Goal: Transaction & Acquisition: Purchase product/service

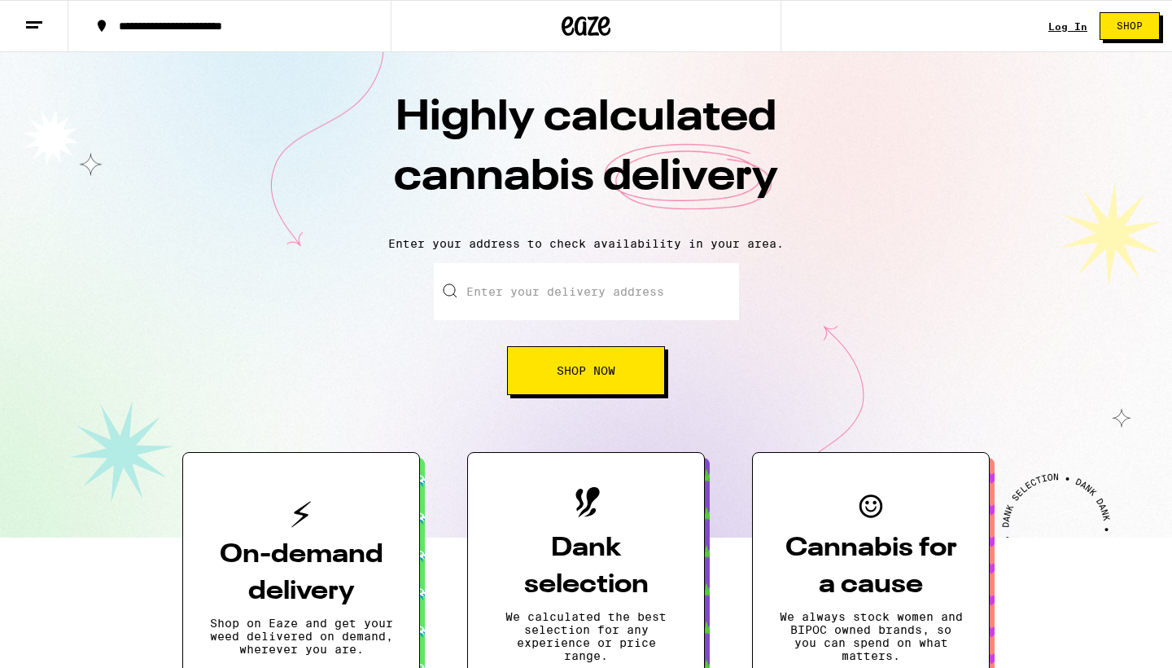
click at [1065, 27] on link "Log In" at bounding box center [1067, 26] width 39 height 11
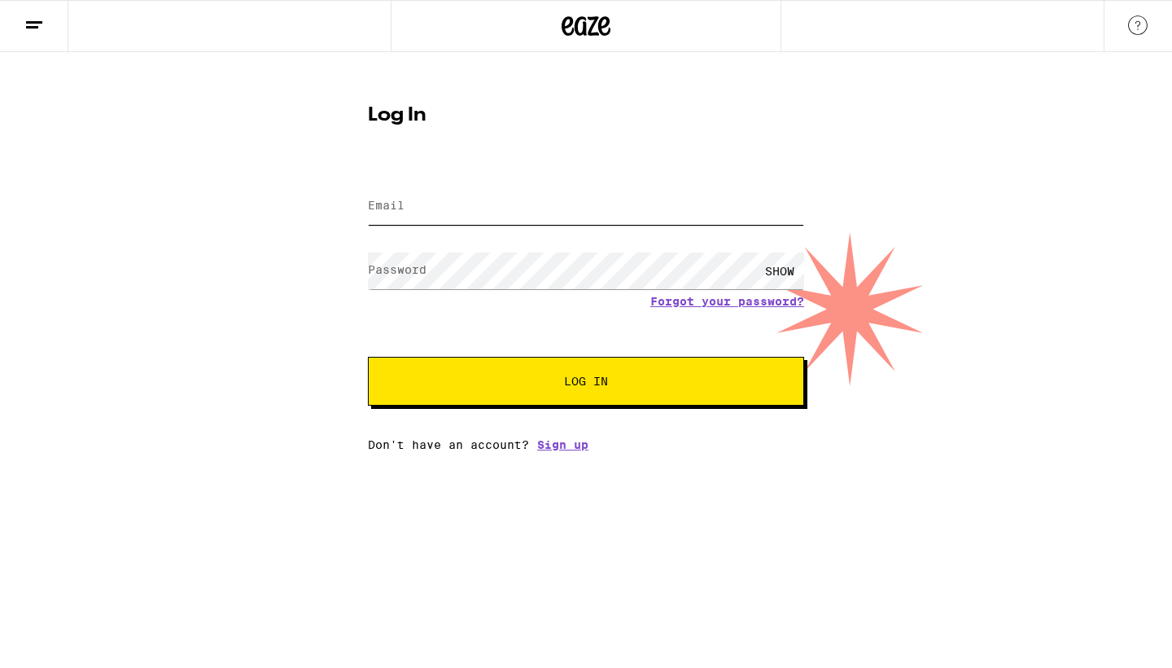
type input "[EMAIL_ADDRESS][DOMAIN_NAME]"
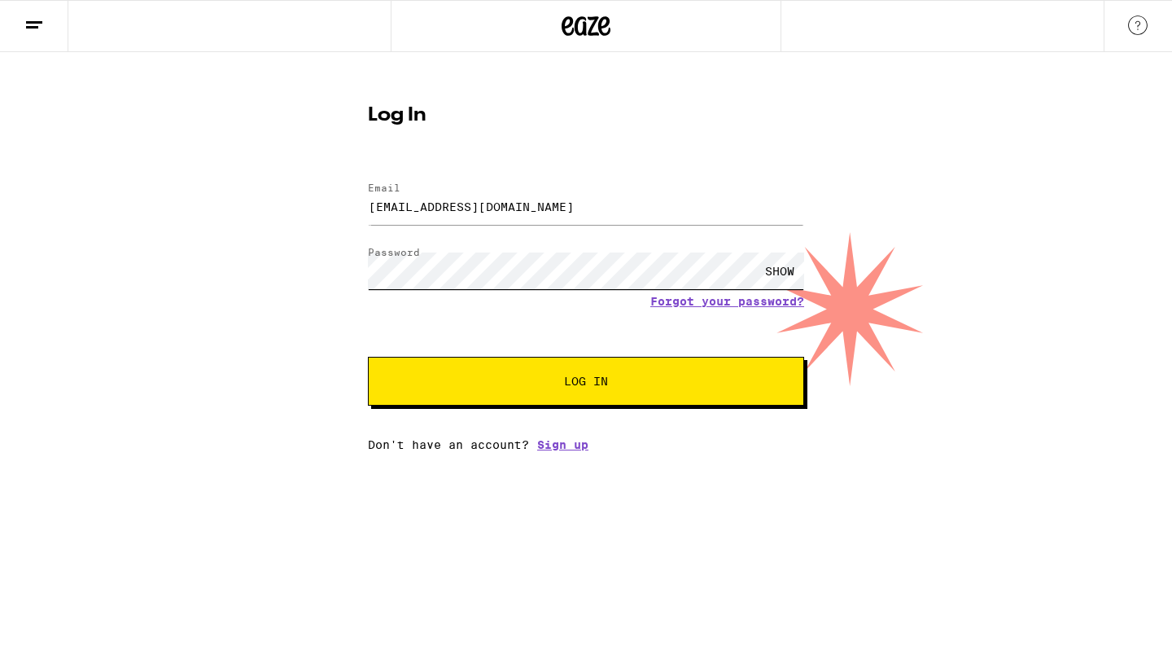
click at [586, 383] on button "Log In" at bounding box center [586, 381] width 436 height 49
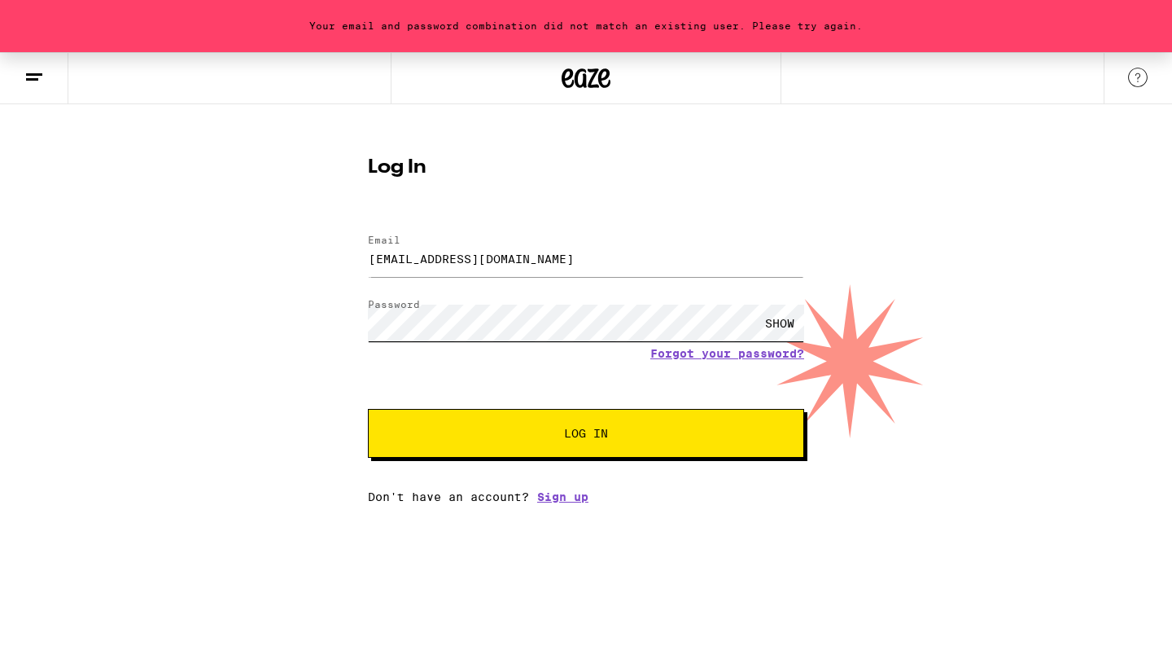
click at [586, 435] on button "Log In" at bounding box center [586, 433] width 436 height 49
click at [702, 360] on link "Forgot your password?" at bounding box center [727, 353] width 154 height 13
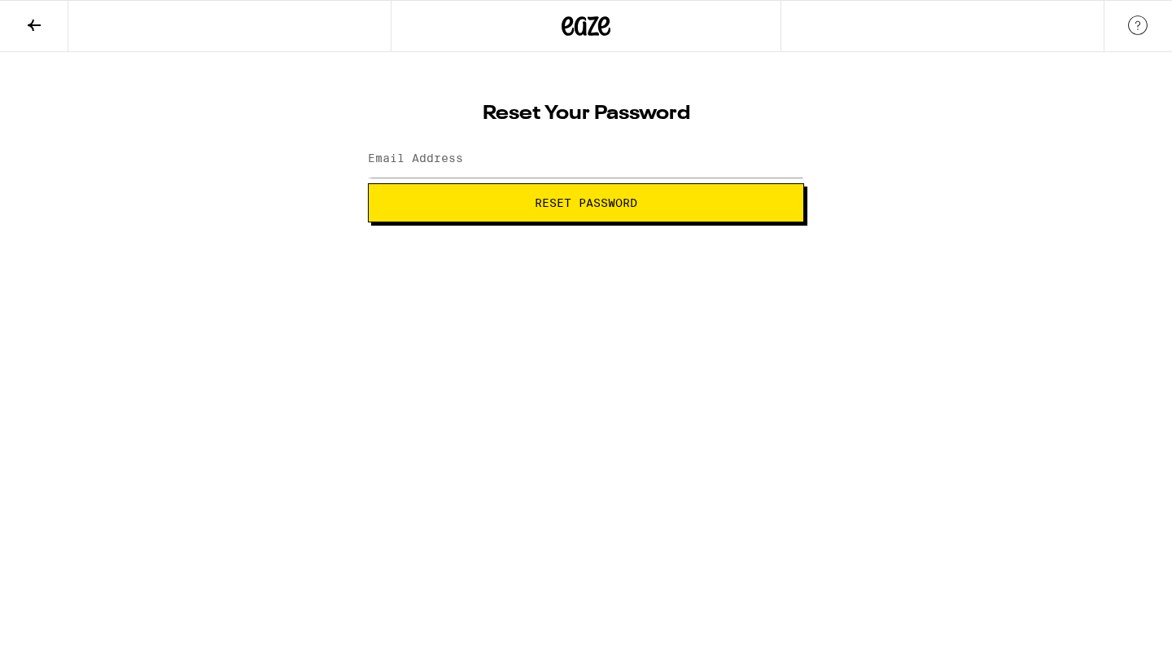
click at [602, 208] on span "Reset Password" at bounding box center [586, 202] width 103 height 11
type input "[EMAIL_ADDRESS][DOMAIN_NAME]"
click at [662, 208] on span "Reset Password" at bounding box center [586, 202] width 409 height 11
click at [620, 207] on span "Submit" at bounding box center [586, 202] width 409 height 11
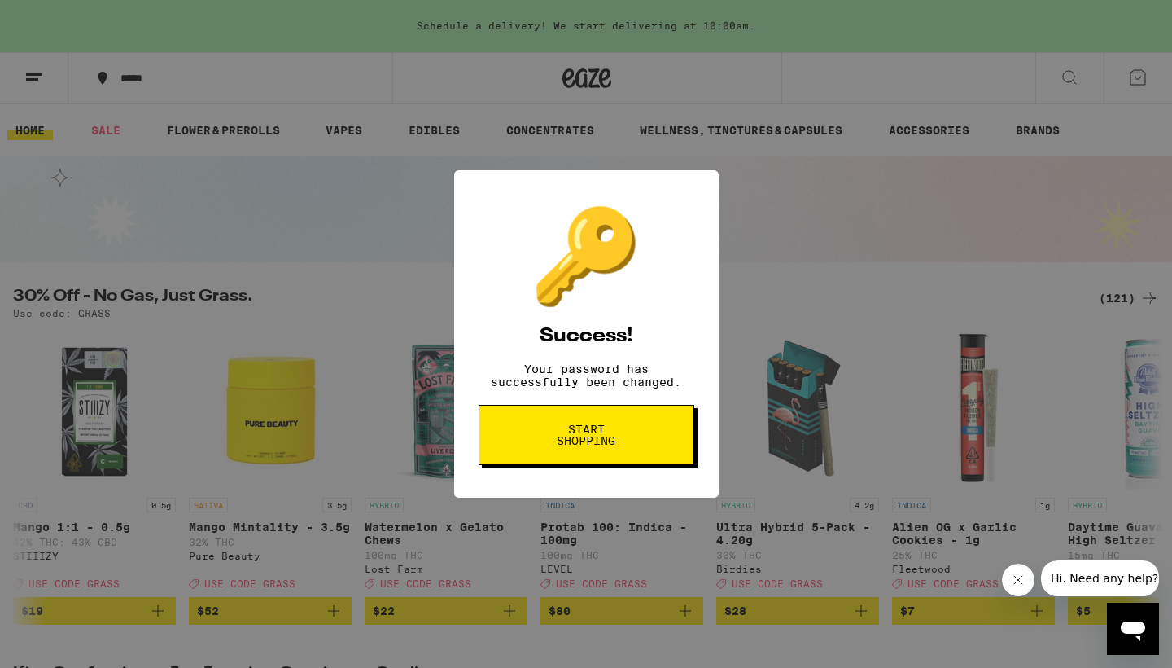
click at [580, 445] on span "Start shopping" at bounding box center [587, 434] width 84 height 23
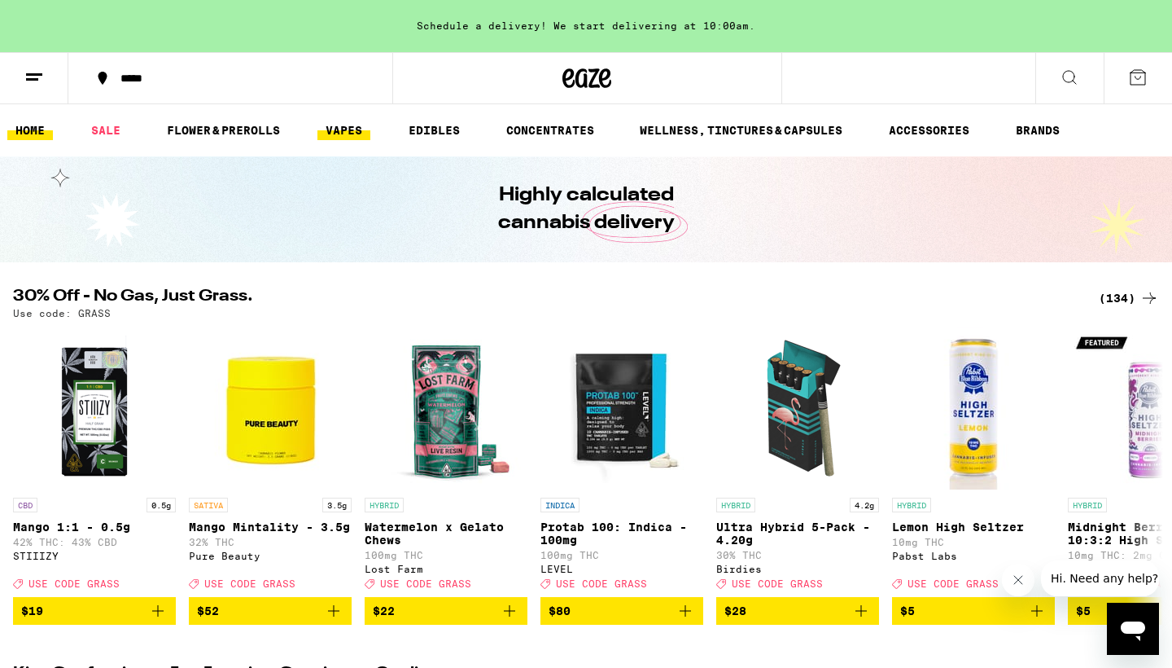
click at [347, 134] on link "VAPES" at bounding box center [343, 130] width 53 height 20
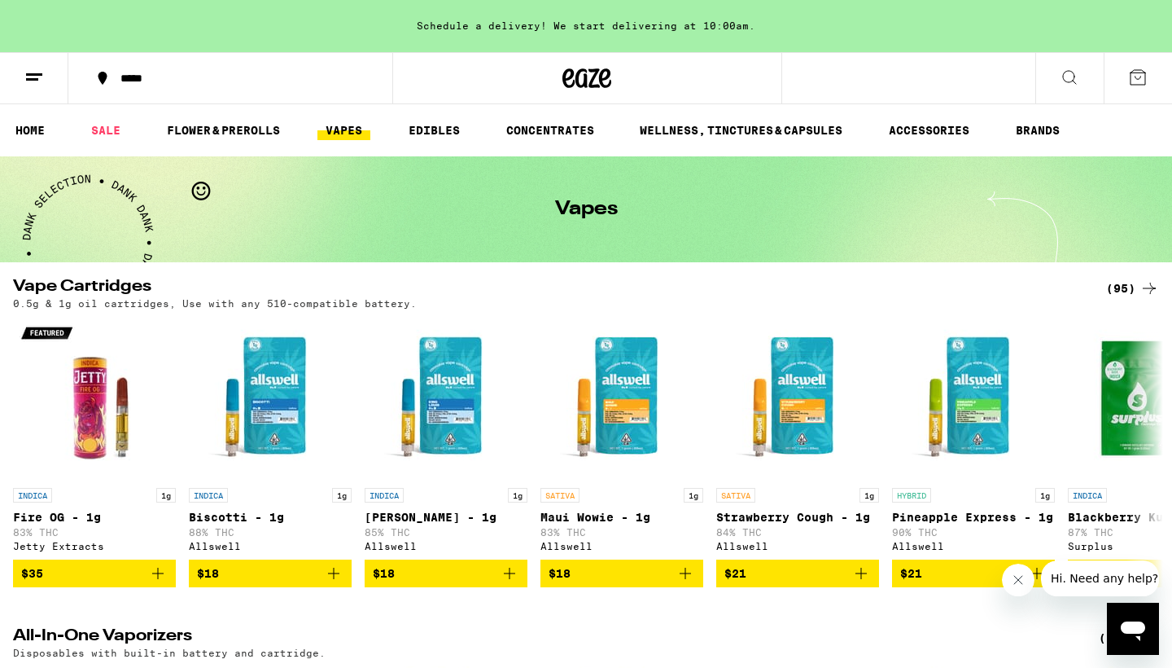
click at [1123, 290] on div "(95)" at bounding box center [1132, 288] width 53 height 20
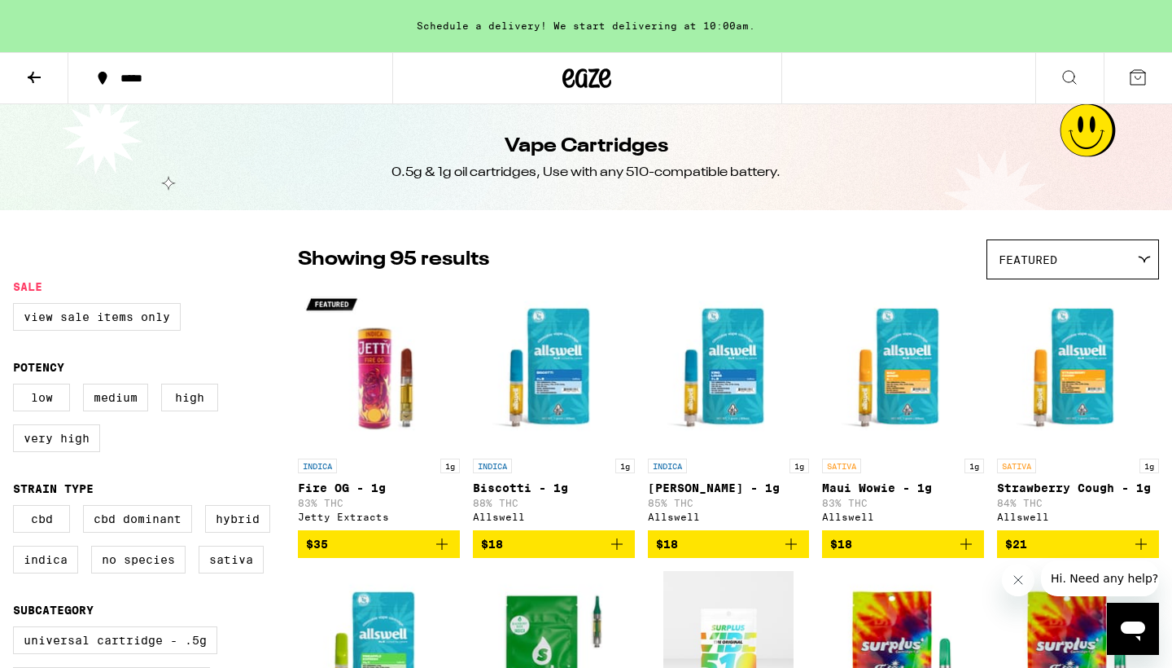
click at [1045, 254] on span "Featured" at bounding box center [1028, 259] width 59 height 13
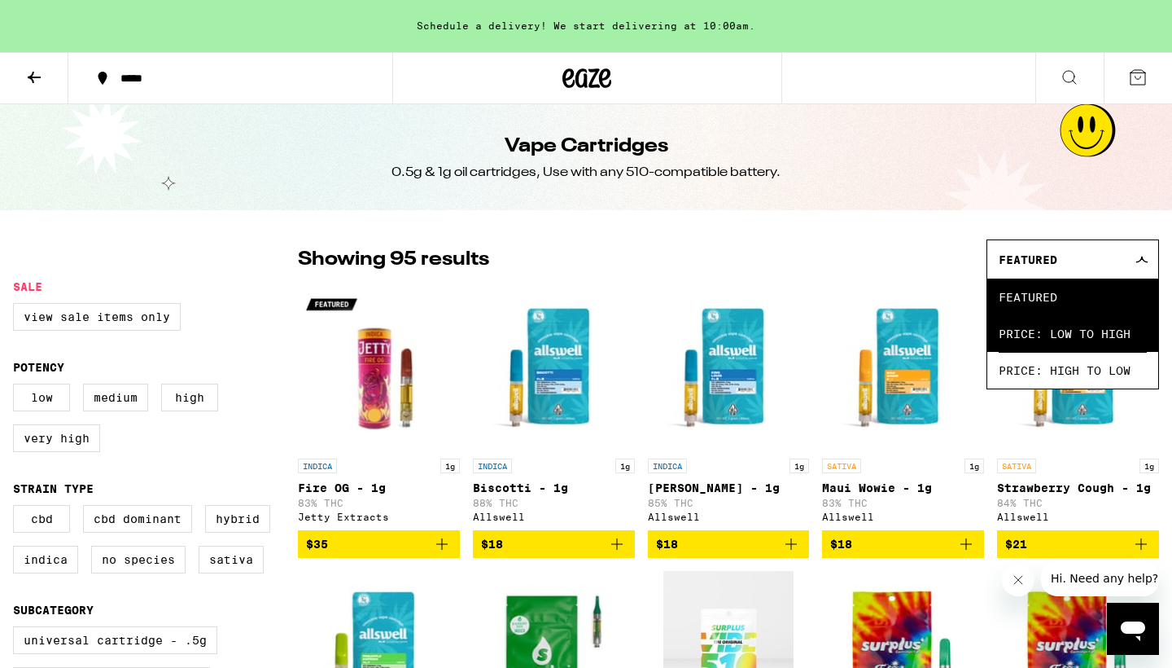
click at [1034, 345] on span "Price: Low to High" at bounding box center [1073, 333] width 148 height 37
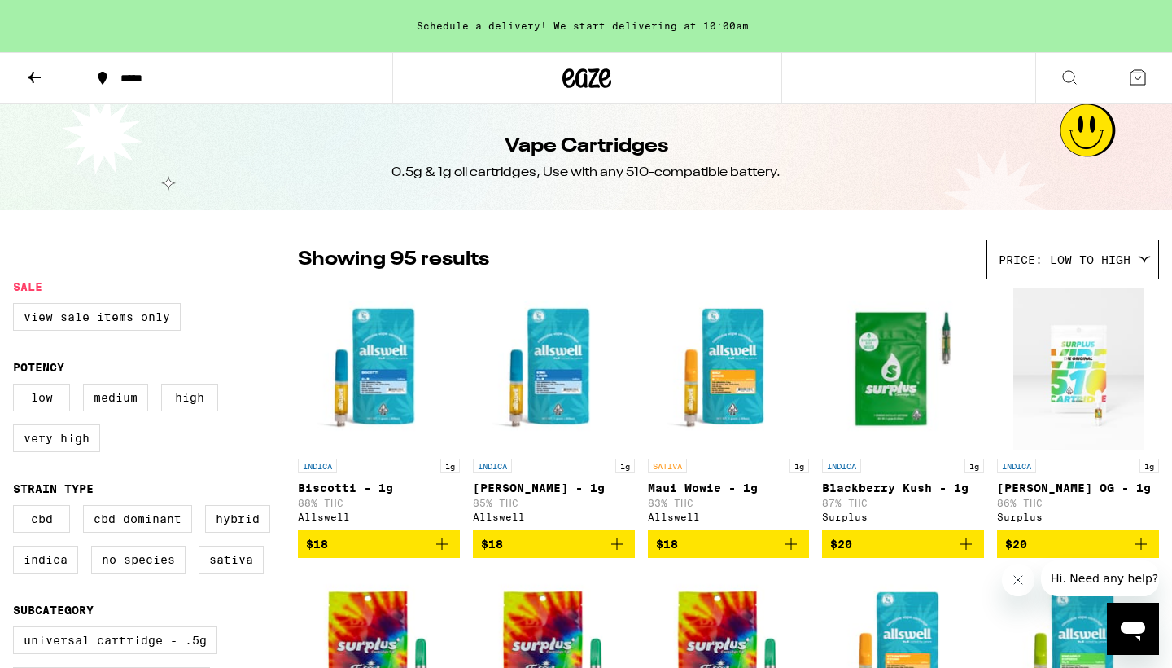
click at [443, 549] on icon "Add to bag" at bounding box center [442, 544] width 20 height 20
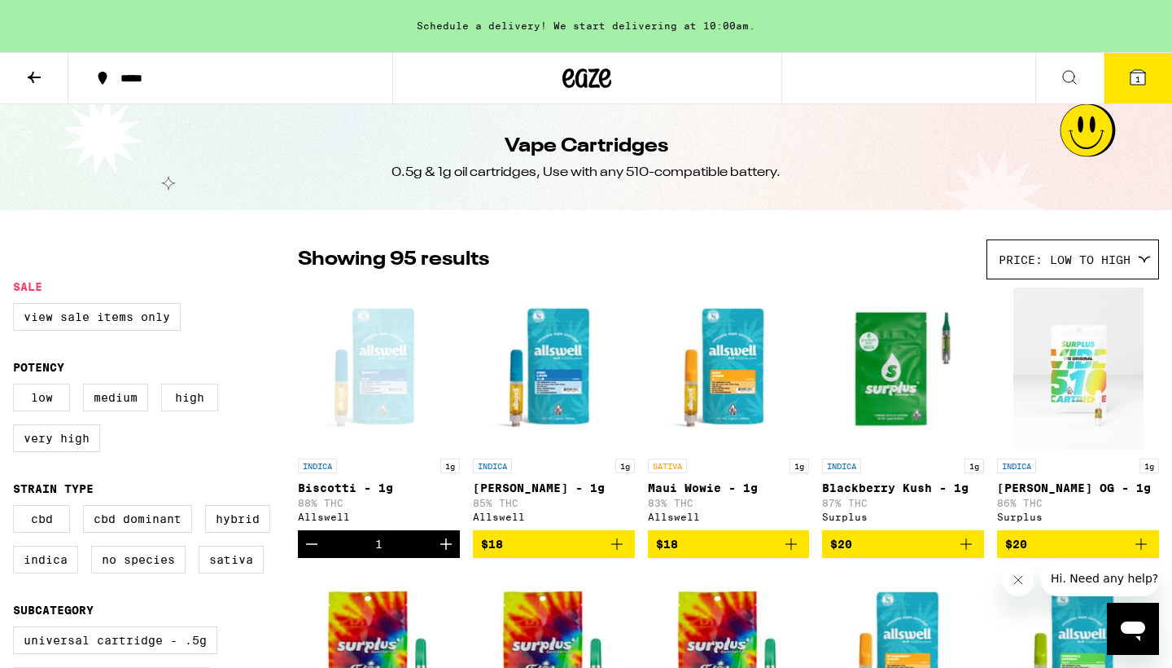
click at [613, 554] on icon "Add to bag" at bounding box center [617, 544] width 20 height 20
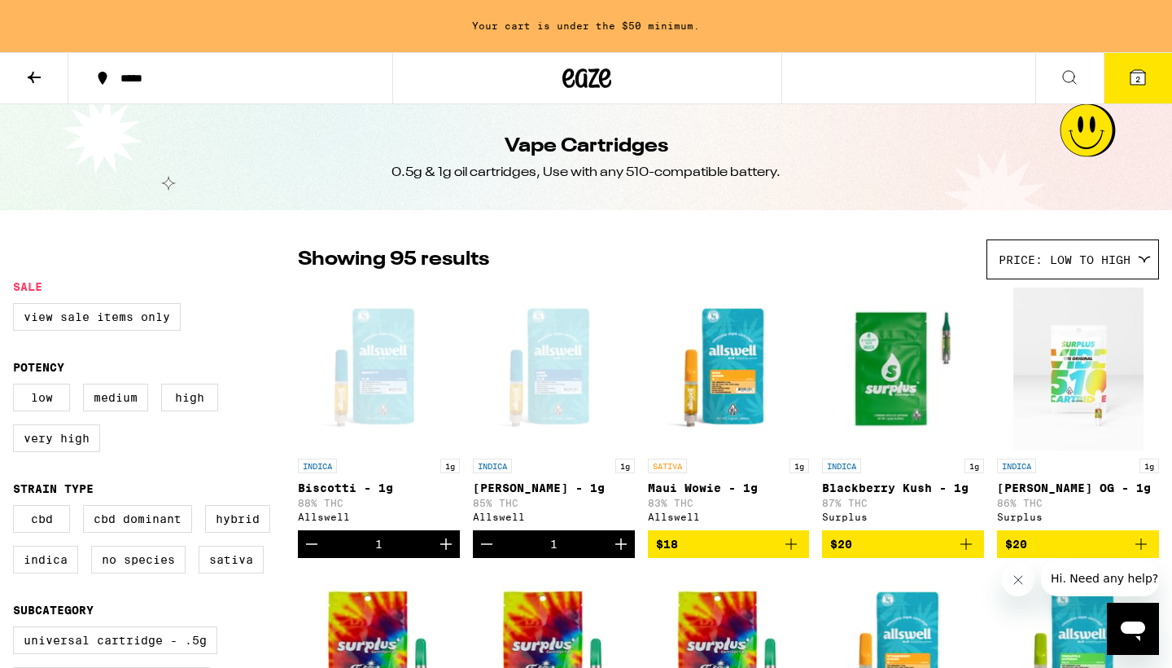
click at [28, 82] on icon at bounding box center [34, 78] width 20 height 20
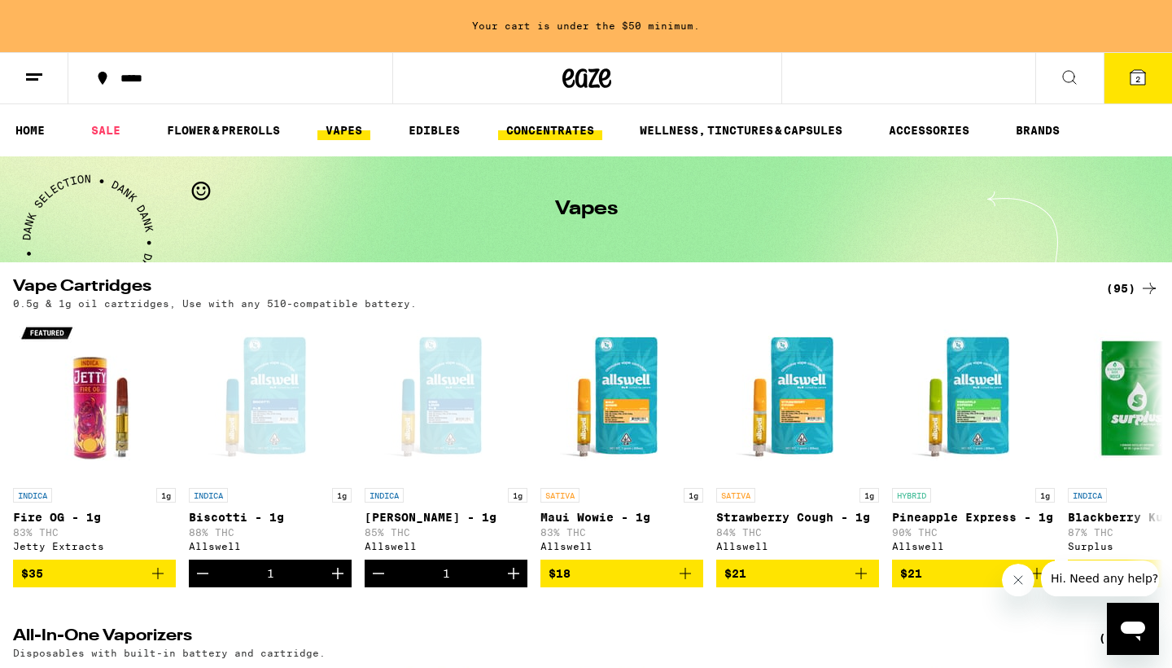
click at [533, 134] on link "CONCENTRATES" at bounding box center [550, 130] width 104 height 20
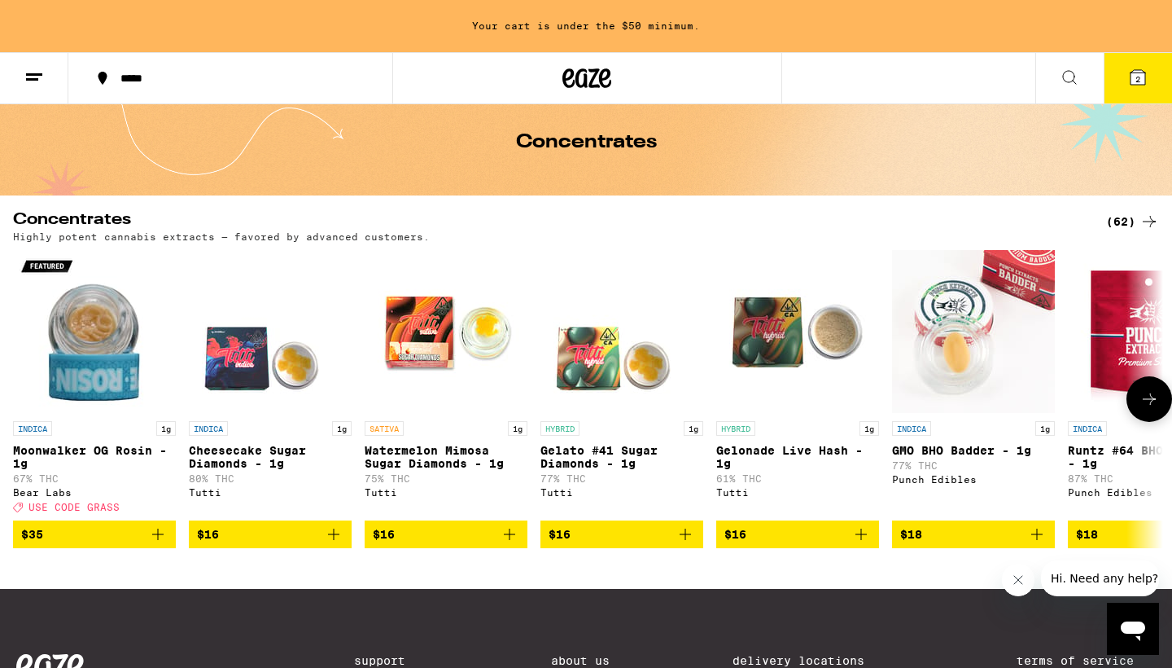
scroll to position [64, 0]
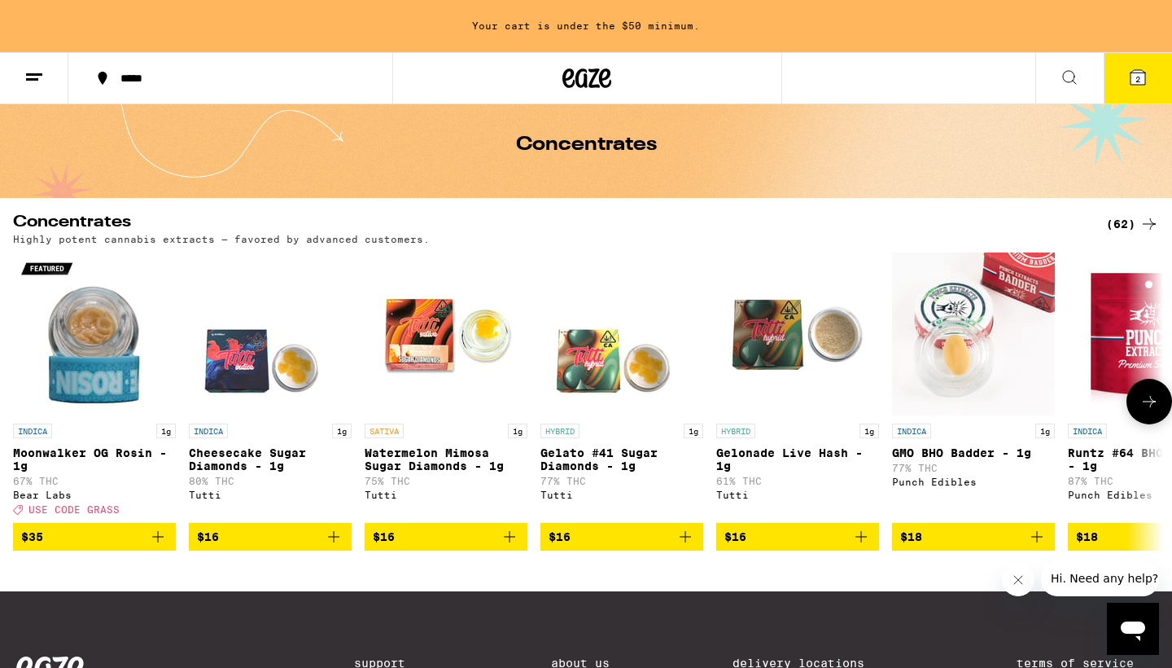
click at [336, 546] on icon "Add to bag" at bounding box center [334, 537] width 20 height 20
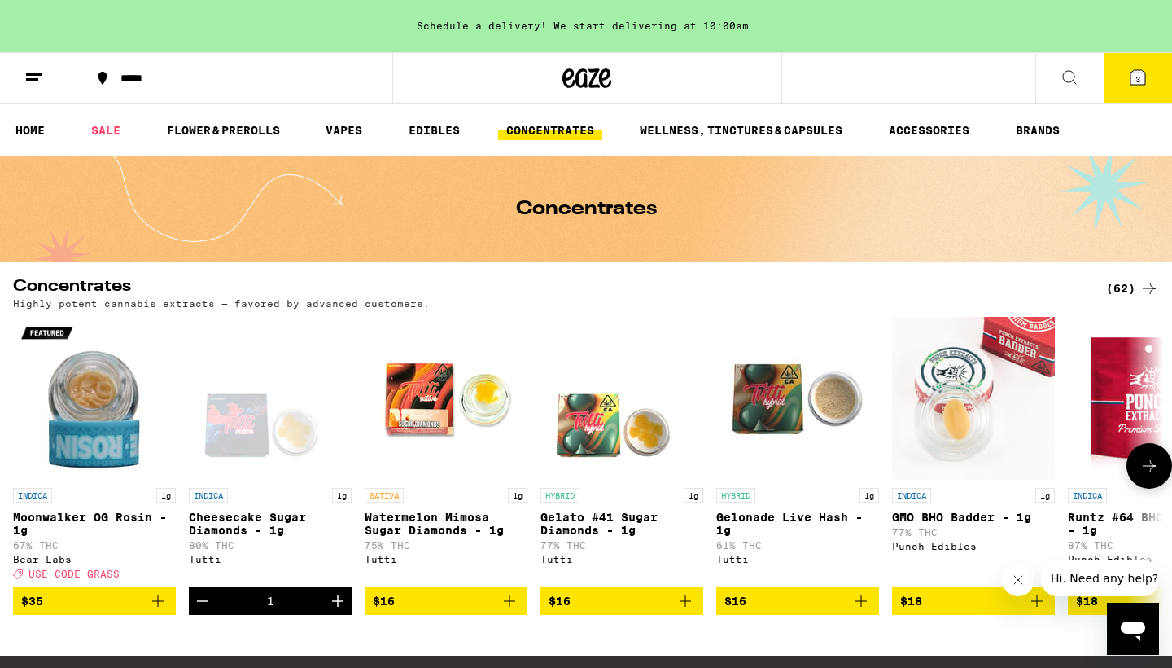
scroll to position [0, 0]
click at [1124, 79] on button "3" at bounding box center [1138, 78] width 68 height 50
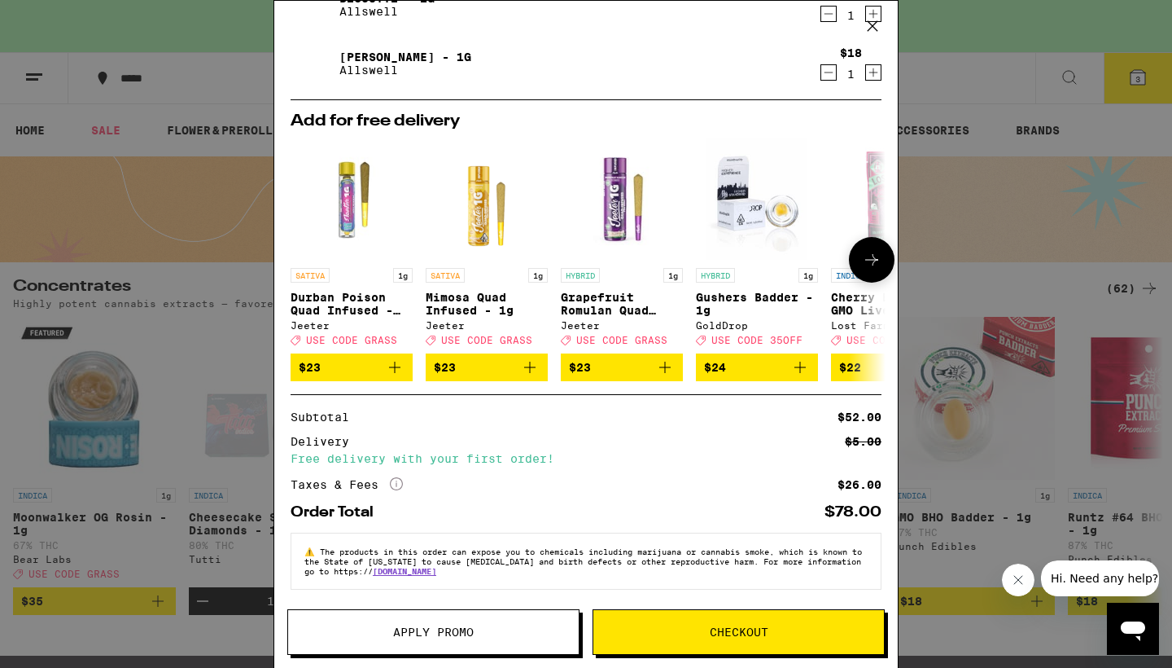
scroll to position [199, 0]
click at [454, 632] on span "Apply Promo" at bounding box center [433, 631] width 81 height 11
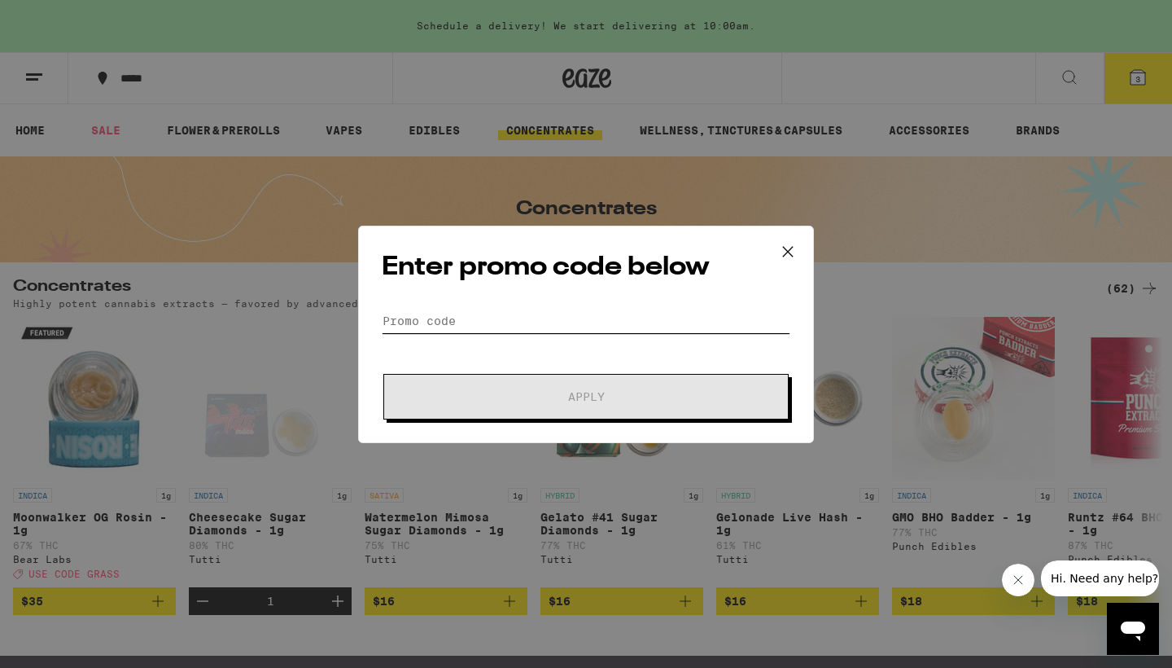
click at [553, 317] on input "Promo Code" at bounding box center [586, 321] width 409 height 24
click at [598, 300] on div "Enter promo code below Promo Code Apply" at bounding box center [586, 333] width 456 height 217
click at [785, 253] on icon at bounding box center [788, 251] width 24 height 24
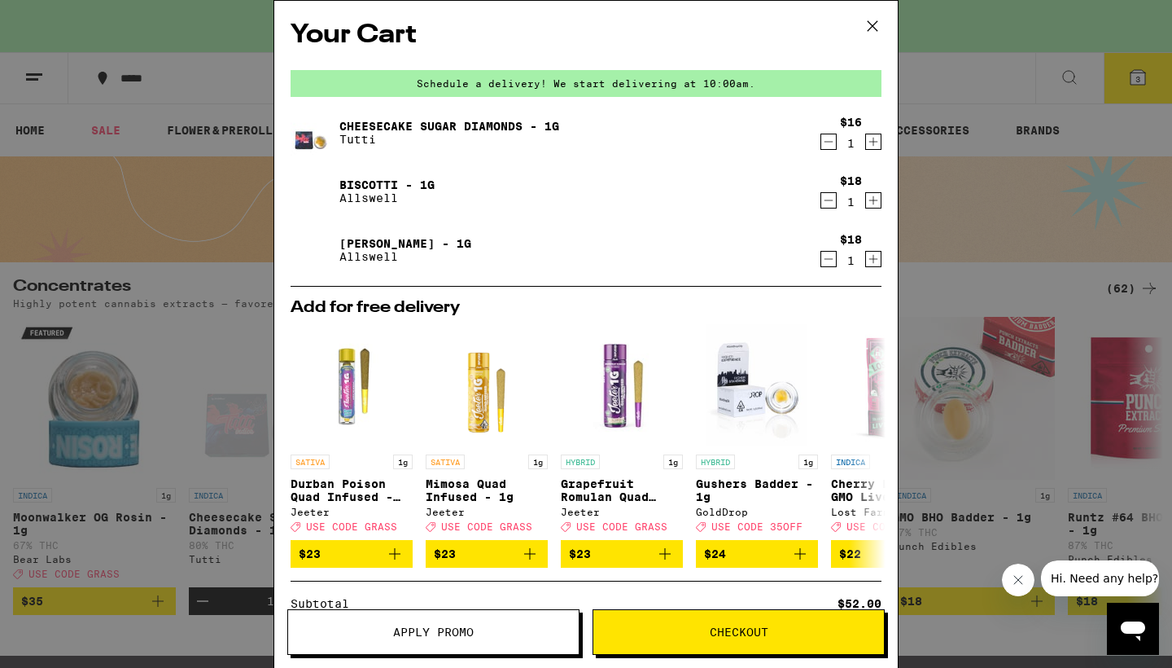
click at [870, 30] on icon at bounding box center [872, 26] width 24 height 24
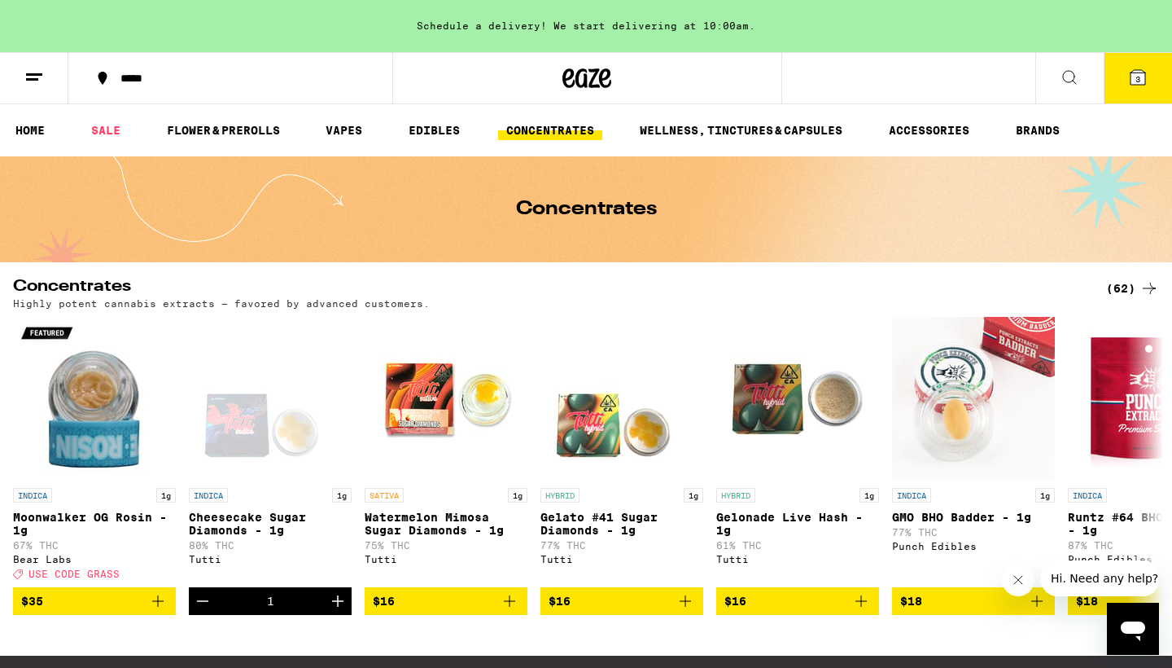
click at [39, 77] on icon at bounding box center [34, 78] width 20 height 20
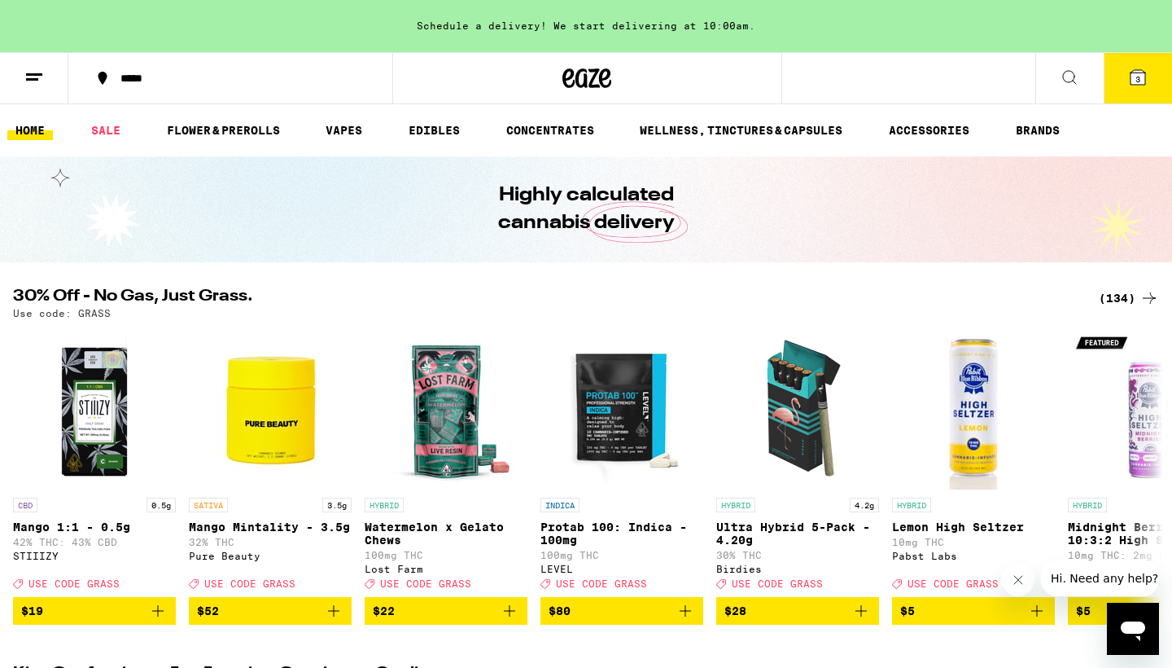
click at [1135, 78] on icon at bounding box center [1138, 77] width 15 height 15
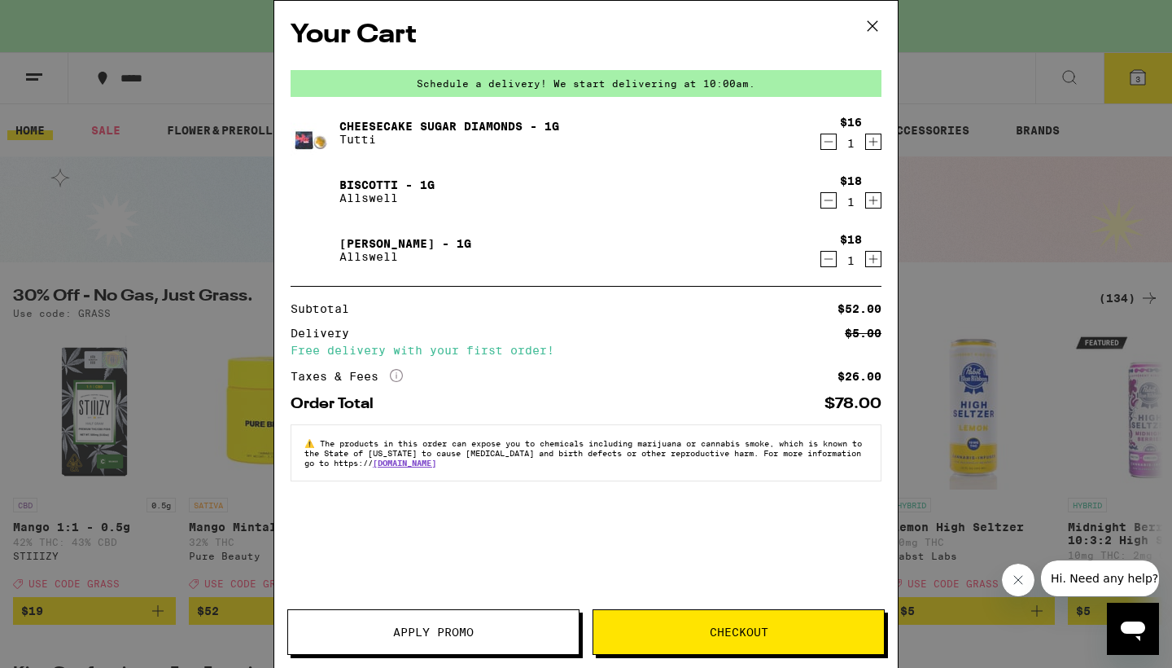
click at [463, 633] on span "Apply Promo" at bounding box center [433, 631] width 81 height 11
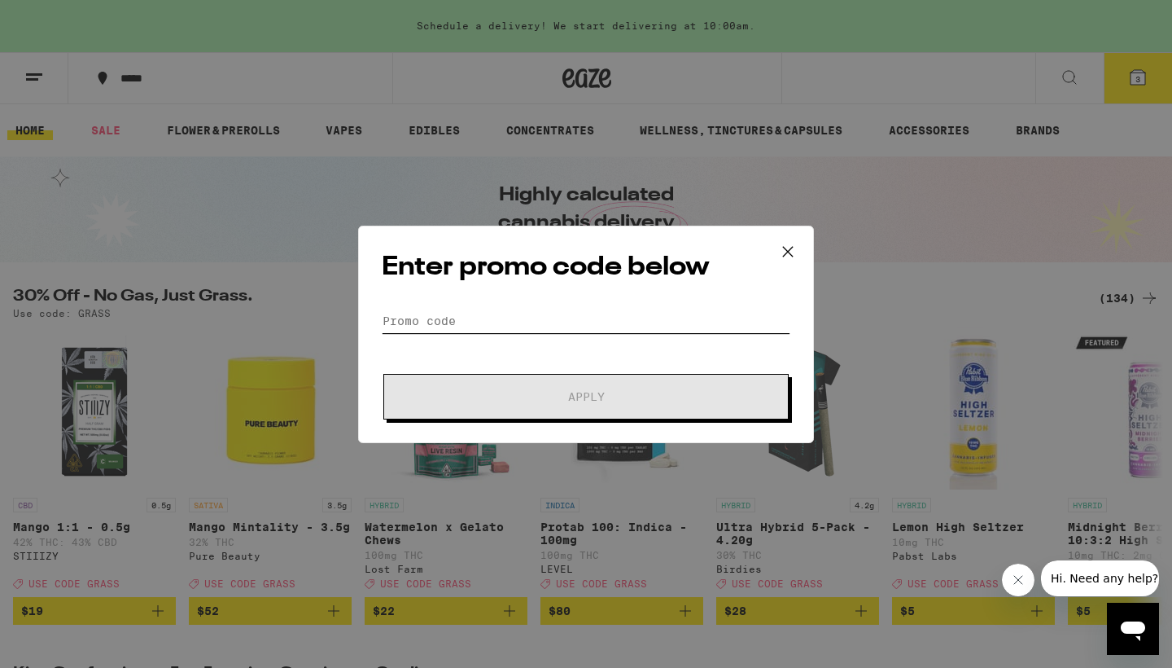
click at [564, 318] on input "Promo Code" at bounding box center [586, 321] width 409 height 24
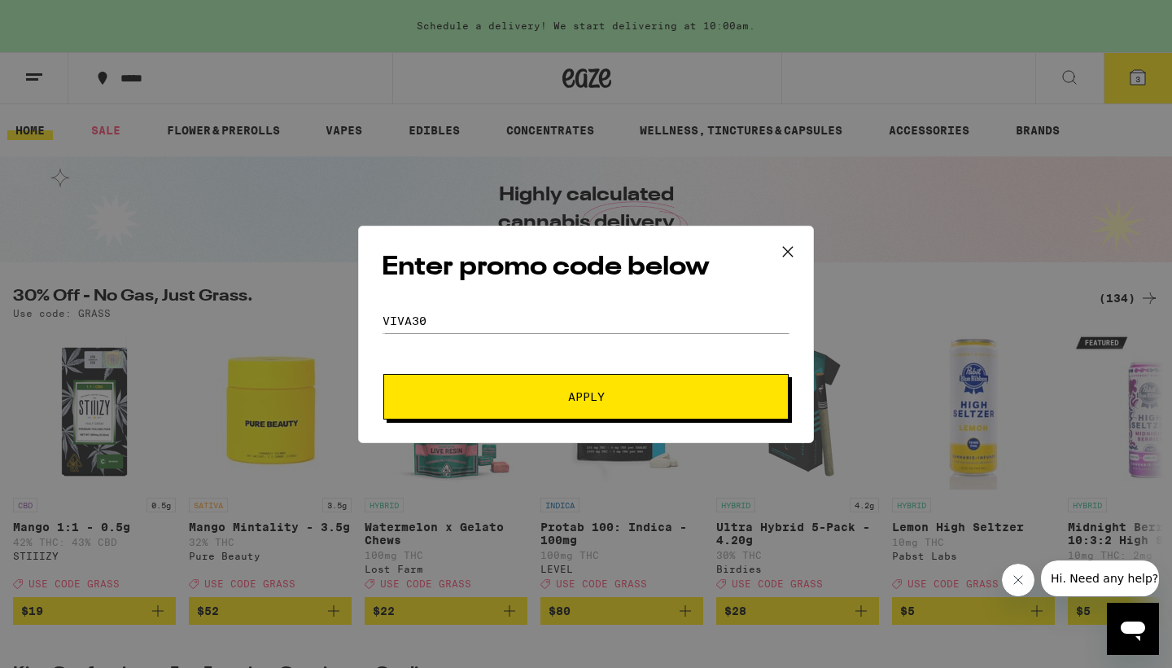
click at [602, 402] on span "Apply" at bounding box center [586, 396] width 37 height 11
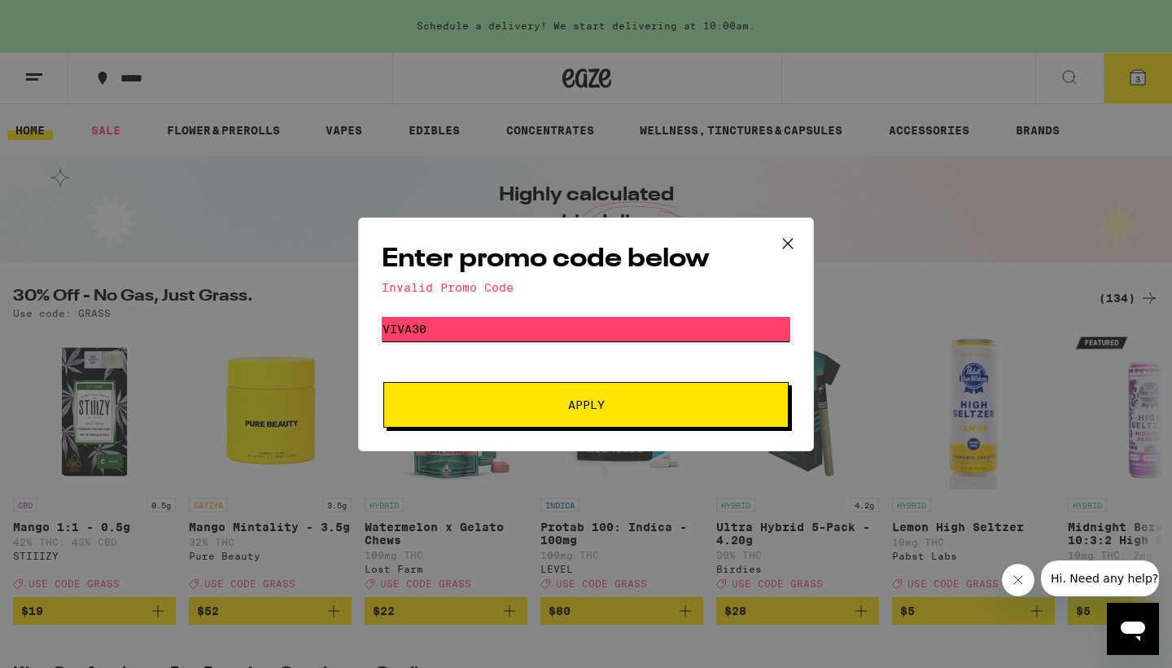
click at [621, 325] on input "VIVA30" at bounding box center [586, 329] width 409 height 24
type input "S"
click at [594, 405] on span "Apply" at bounding box center [586, 404] width 37 height 11
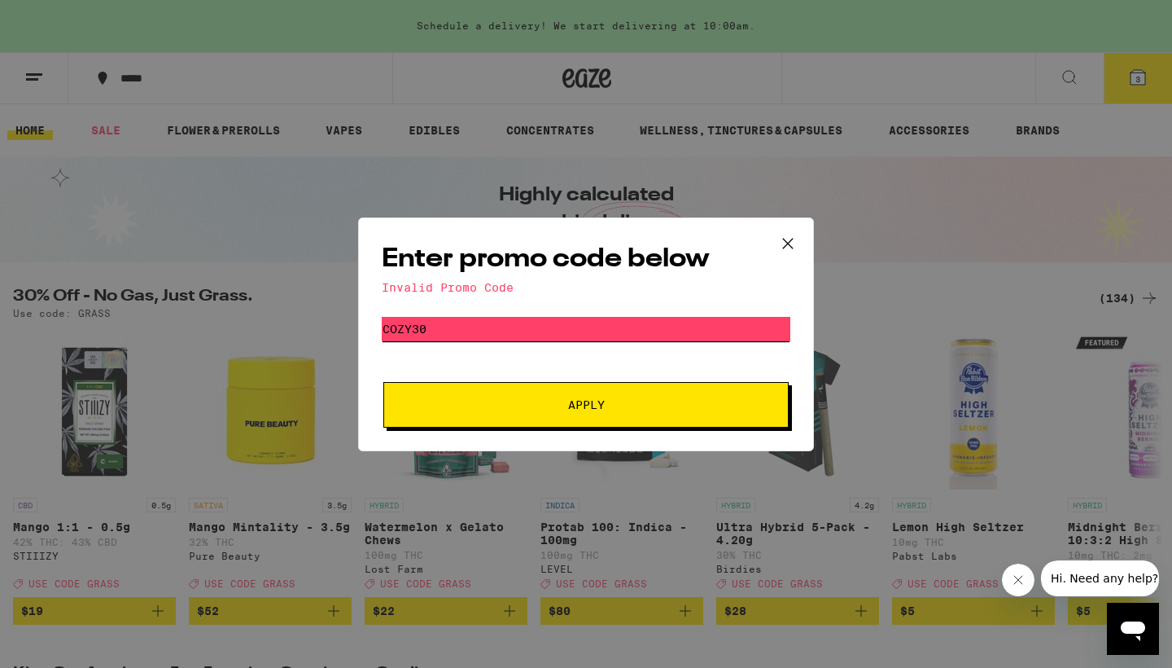
click at [655, 328] on input "COZY30" at bounding box center [586, 329] width 409 height 24
click at [641, 397] on button "Apply" at bounding box center [585, 405] width 405 height 46
click at [561, 327] on input "TERPS" at bounding box center [586, 329] width 409 height 24
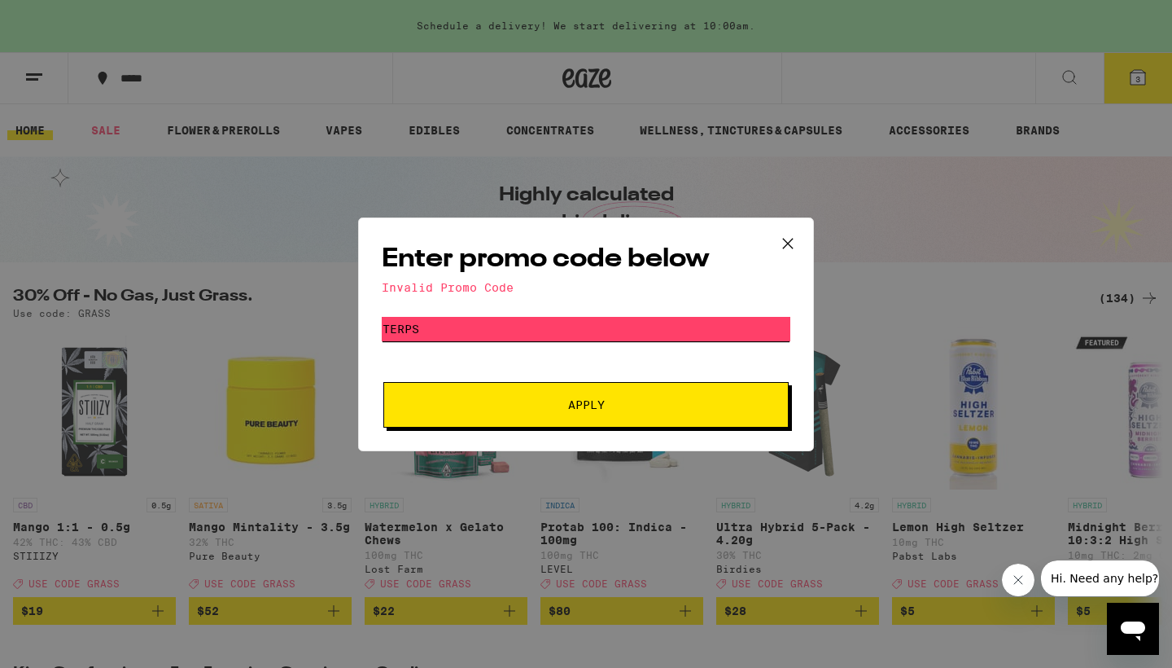
click at [561, 327] on input "TERPS" at bounding box center [586, 329] width 409 height 24
click at [586, 405] on button "Apply" at bounding box center [585, 405] width 405 height 46
click at [571, 336] on input "GETLIT" at bounding box center [586, 329] width 409 height 24
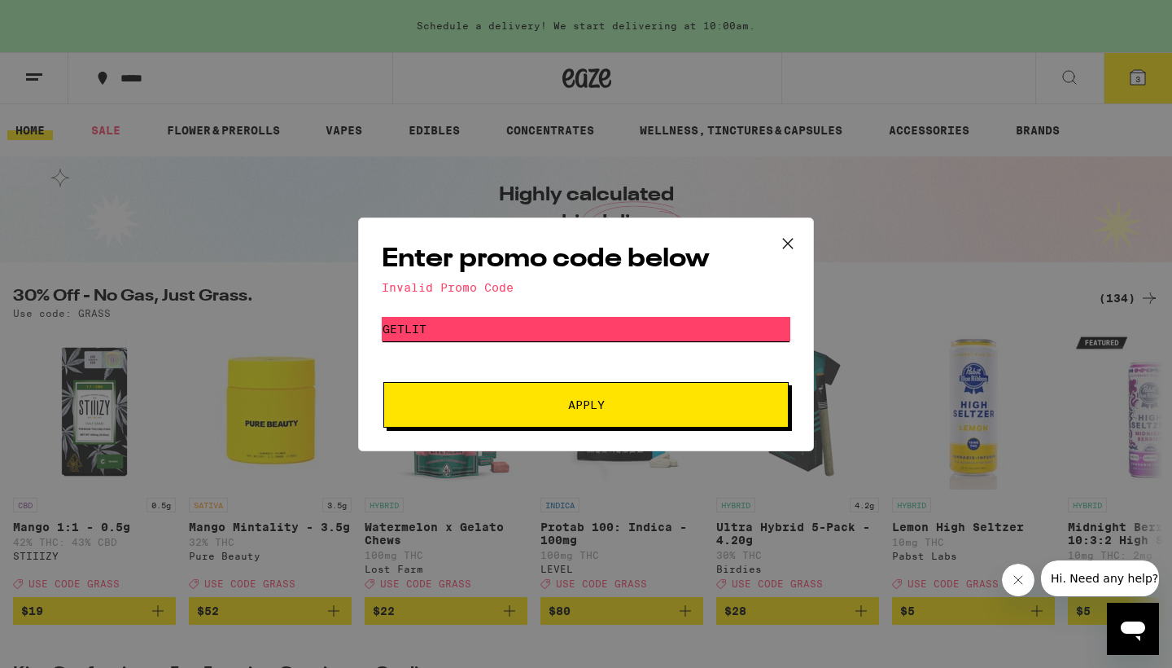
click at [571, 336] on input "GETLIT" at bounding box center [586, 329] width 409 height 24
type input "HYPE"
click at [586, 405] on button "Apply" at bounding box center [585, 405] width 405 height 46
click at [789, 242] on icon at bounding box center [788, 243] width 10 height 10
